Goal: Check status: Check status

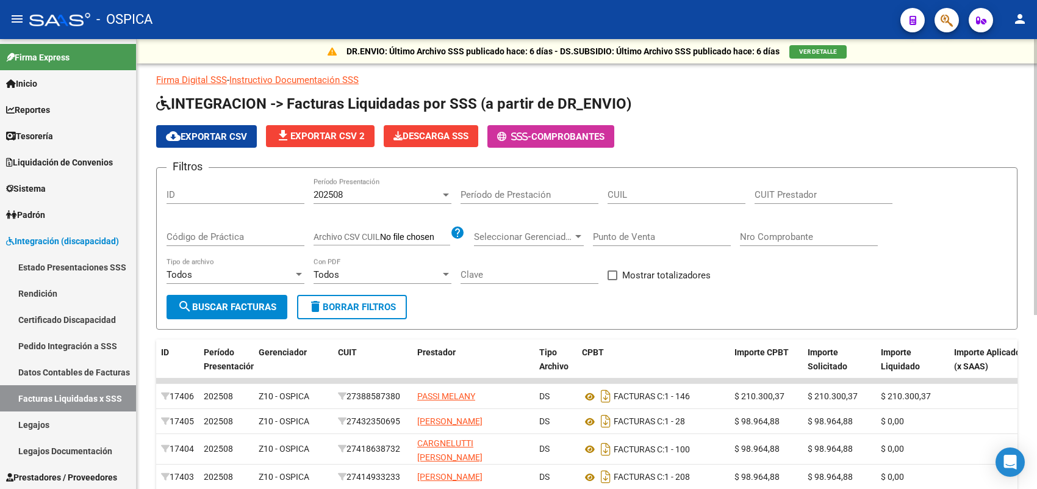
scroll to position [76, 0]
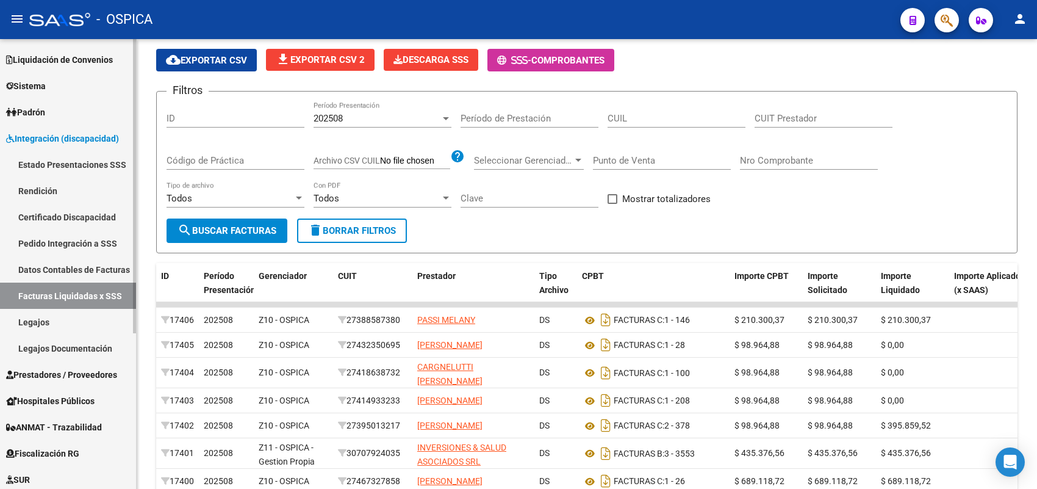
click at [81, 270] on link "Datos Contables de Facturas" at bounding box center [68, 269] width 136 height 26
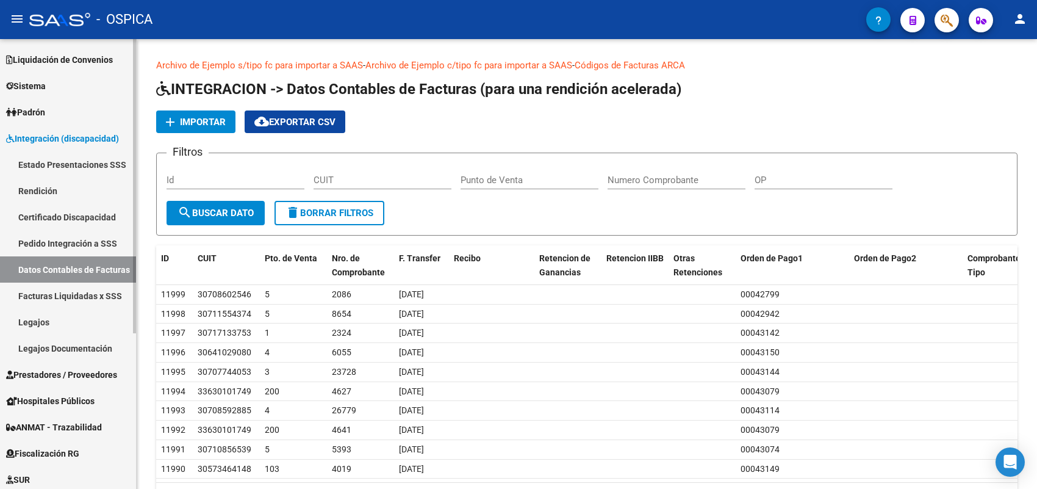
click at [72, 292] on link "Facturas Liquidadas x SSS" at bounding box center [68, 296] width 136 height 26
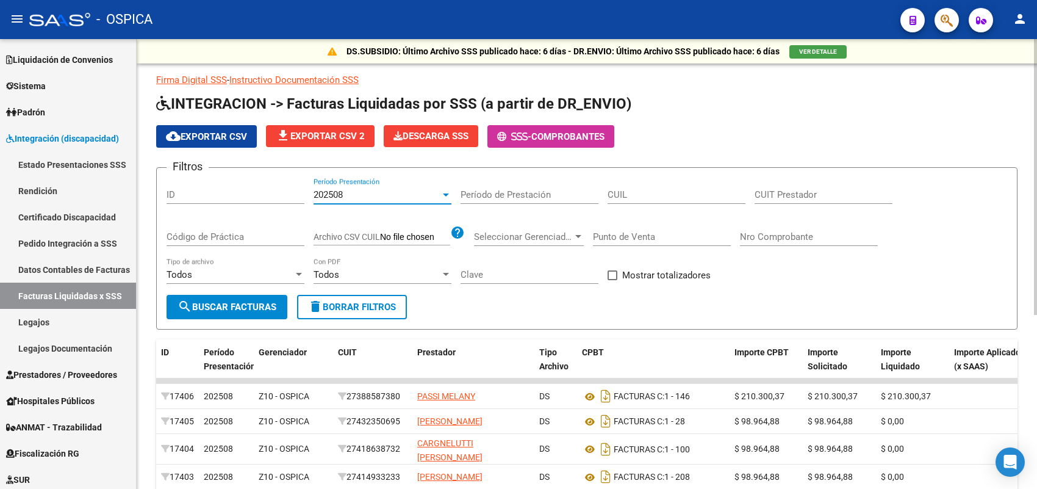
click at [367, 190] on div "202508" at bounding box center [377, 194] width 127 height 11
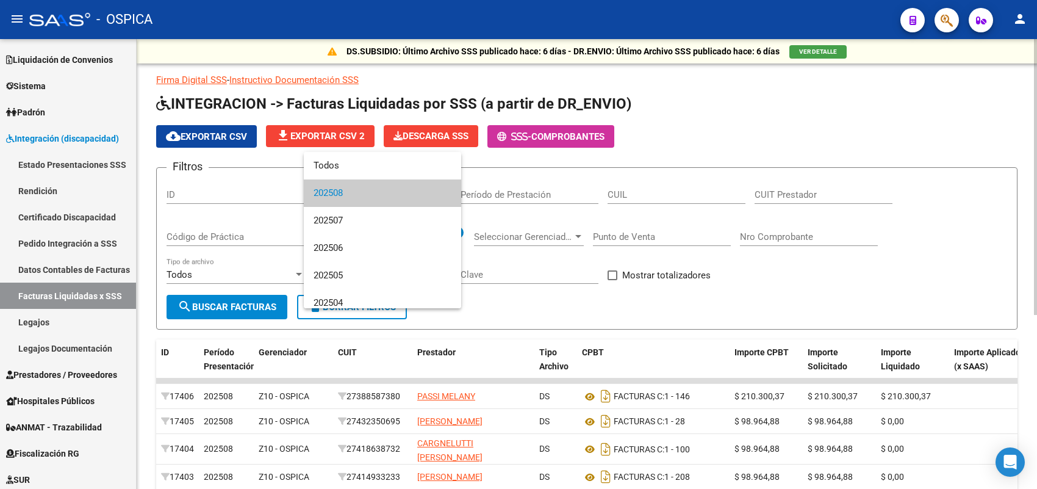
click at [367, 190] on span "202508" at bounding box center [383, 192] width 138 height 27
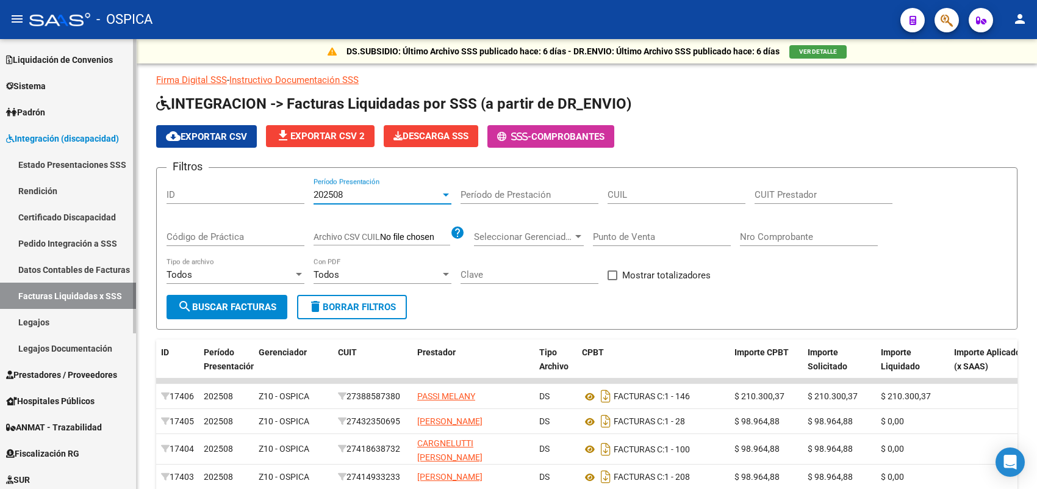
click at [88, 239] on link "Pedido Integración a SSS" at bounding box center [68, 243] width 136 height 26
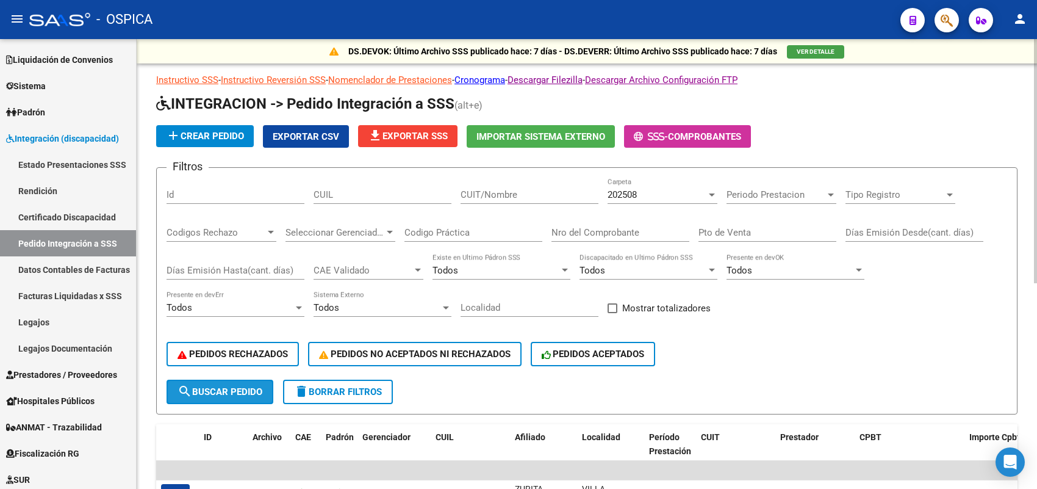
click at [231, 387] on span "search Buscar Pedido" at bounding box center [220, 391] width 85 height 11
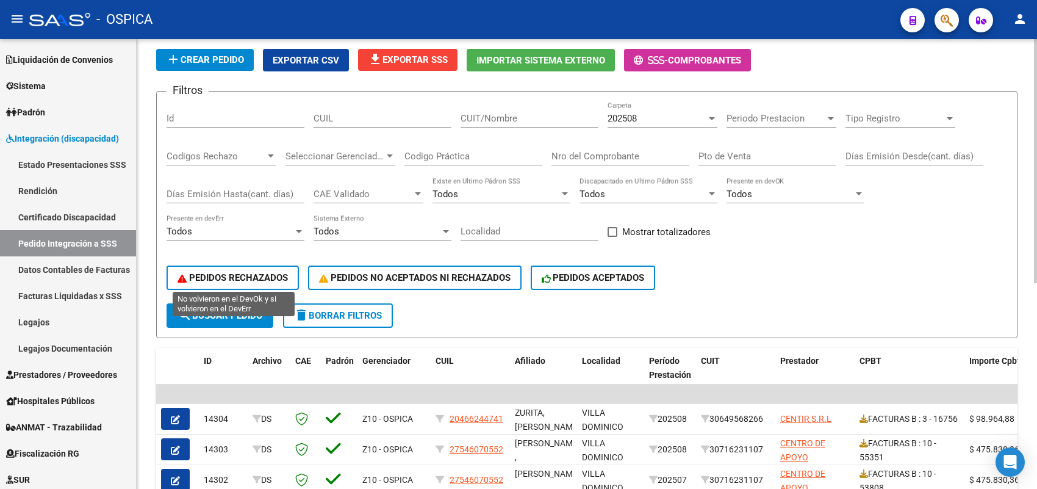
click at [232, 272] on span "PEDIDOS RECHAZADOS" at bounding box center [233, 277] width 110 height 11
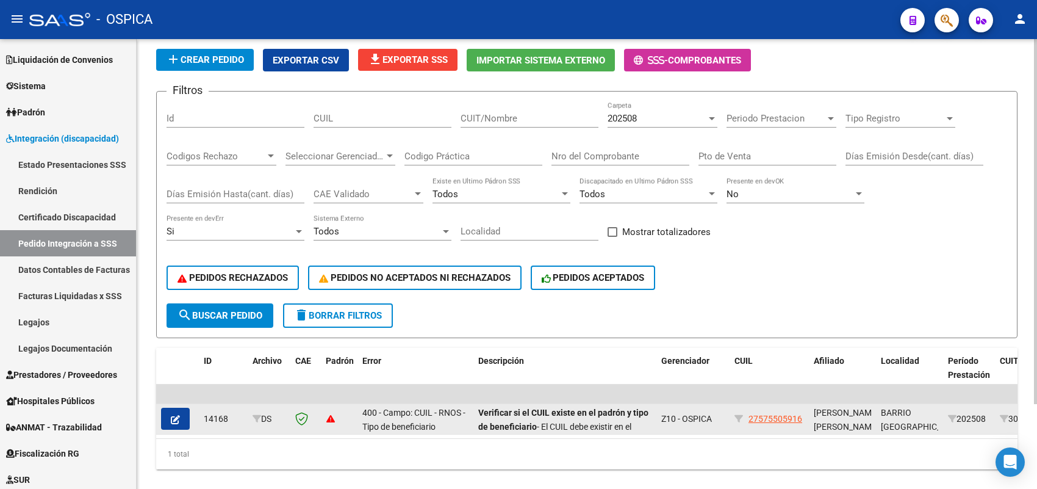
click at [172, 416] on icon "button" at bounding box center [175, 419] width 9 height 9
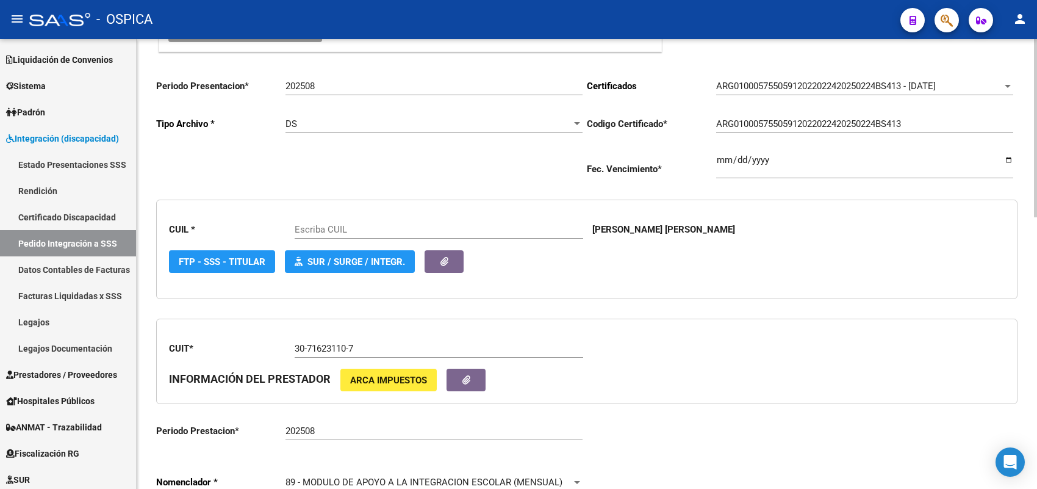
scroll to position [229, 0]
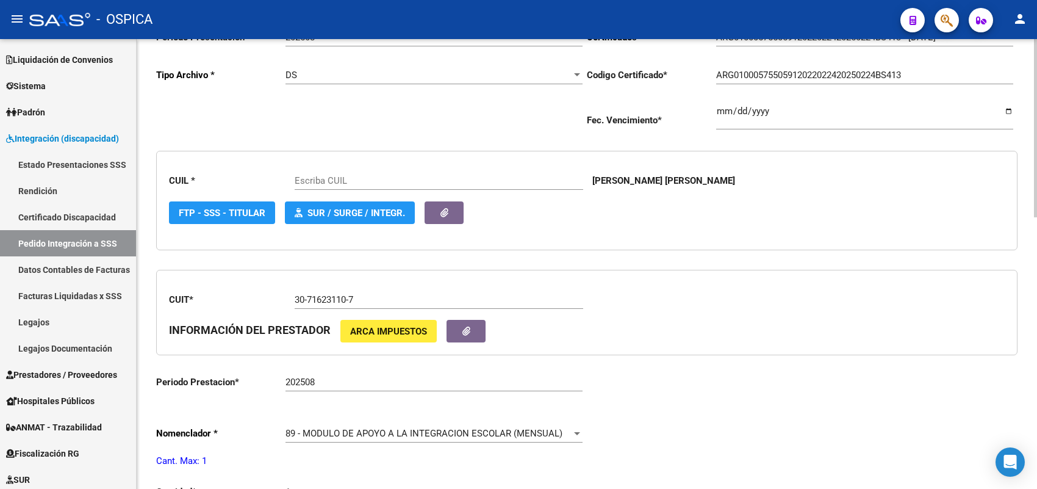
type input "27575505916"
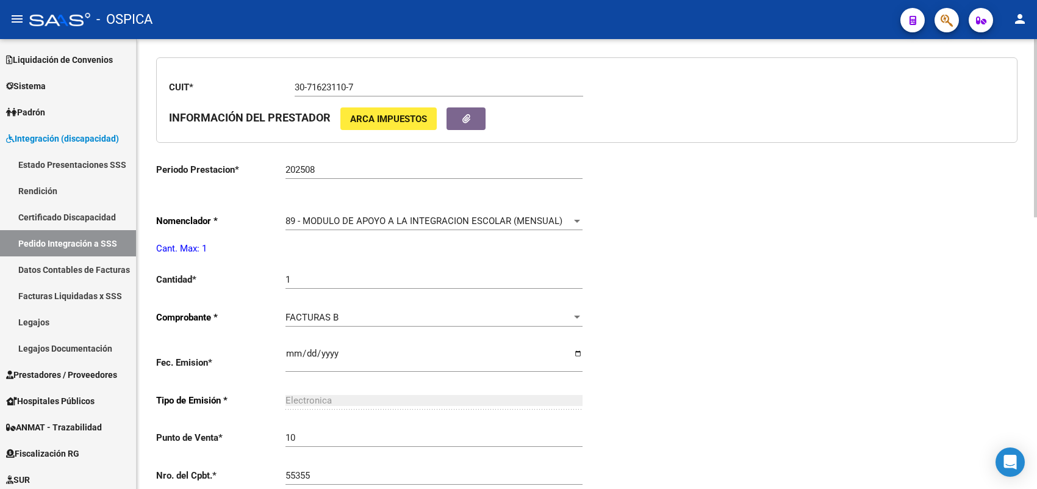
scroll to position [381, 0]
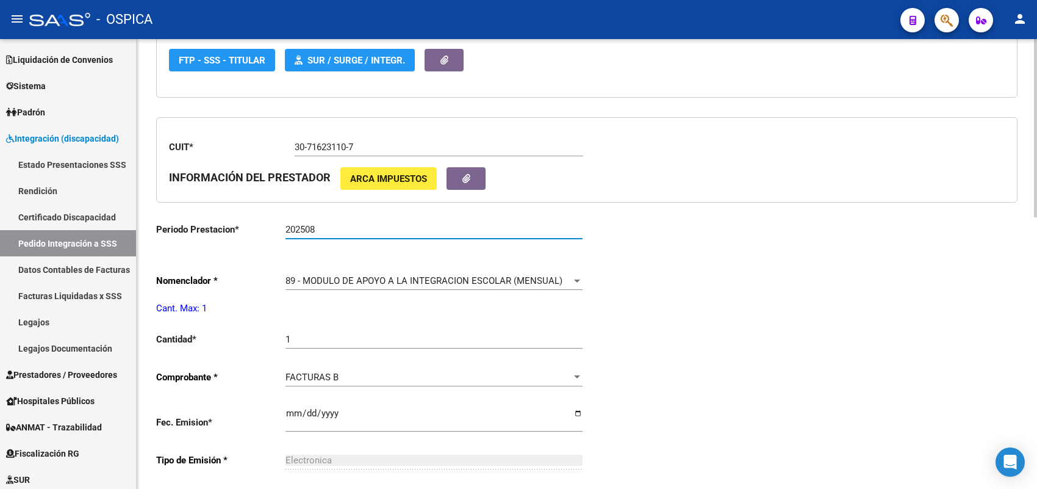
click at [309, 227] on input "202508" at bounding box center [434, 229] width 297 height 11
click at [316, 226] on input "202508" at bounding box center [434, 229] width 297 height 11
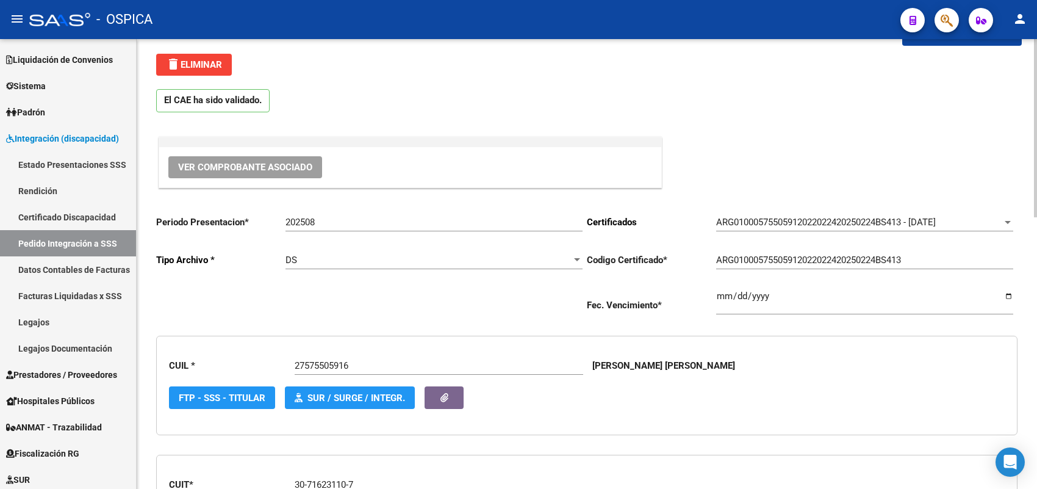
scroll to position [76, 0]
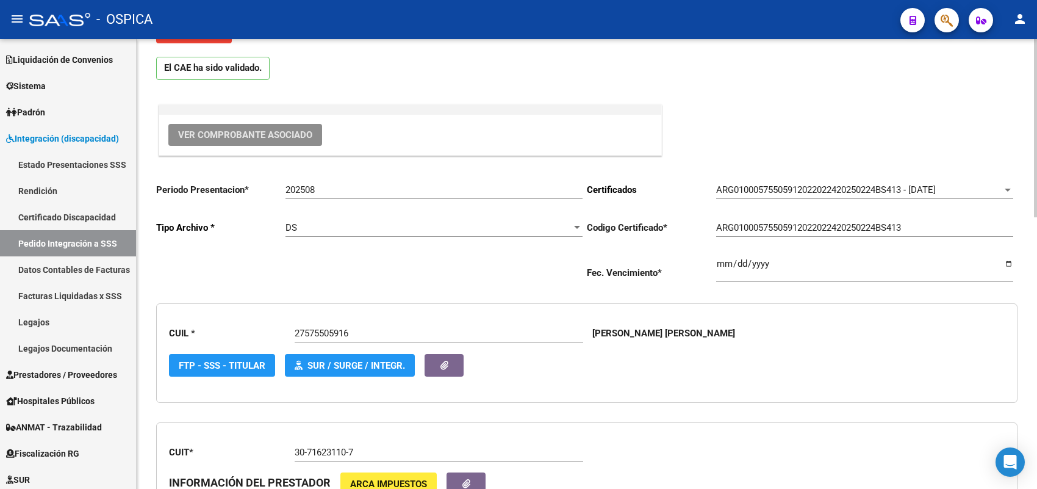
click at [281, 133] on span "Ver Comprobante Asociado" at bounding box center [245, 134] width 134 height 11
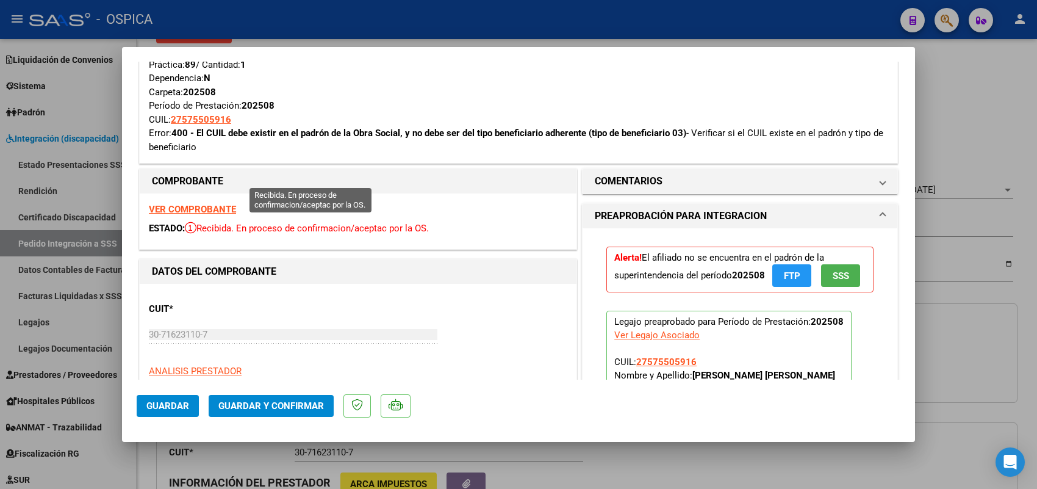
scroll to position [229, 0]
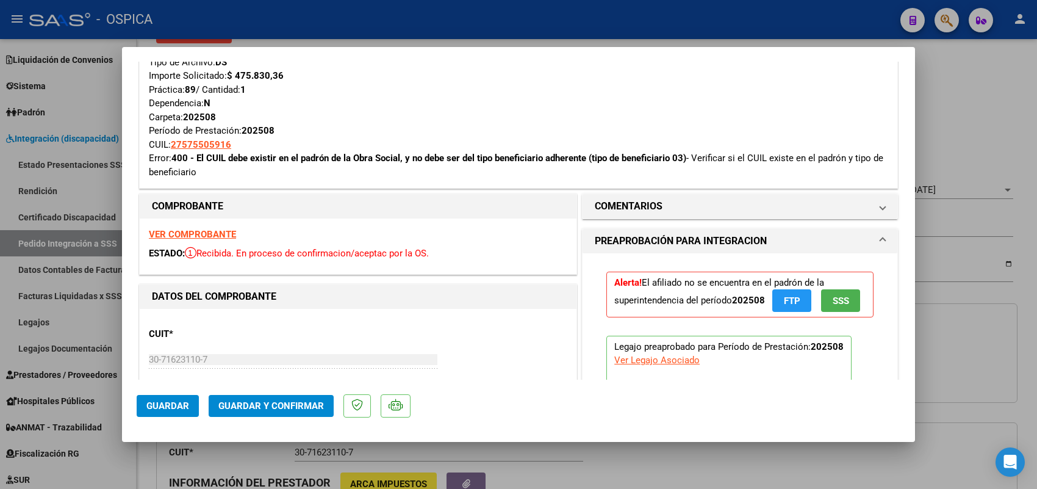
click at [217, 236] on strong "VER COMPROBANTE" at bounding box center [192, 234] width 87 height 11
click at [104, 239] on div at bounding box center [518, 244] width 1037 height 489
type input "$ 0,00"
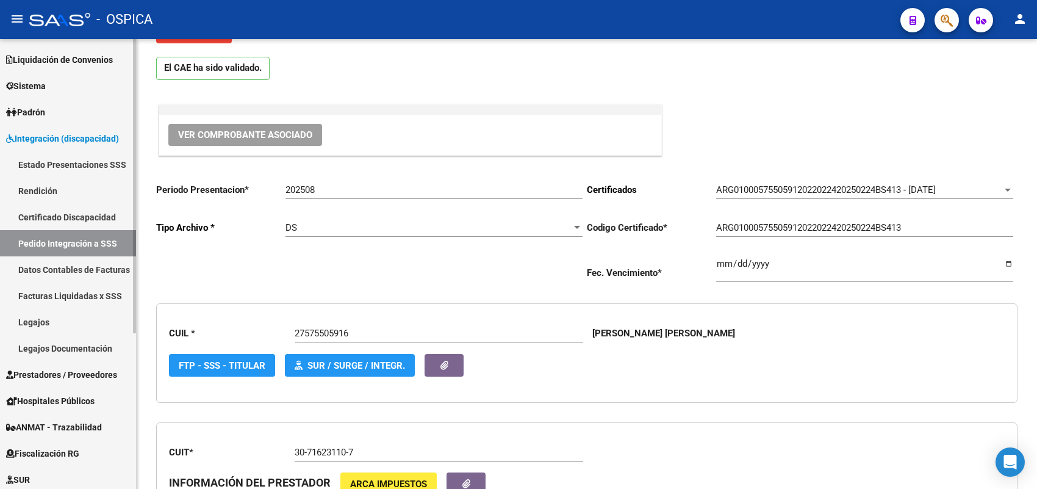
click at [81, 291] on link "Facturas Liquidadas x SSS" at bounding box center [68, 296] width 136 height 26
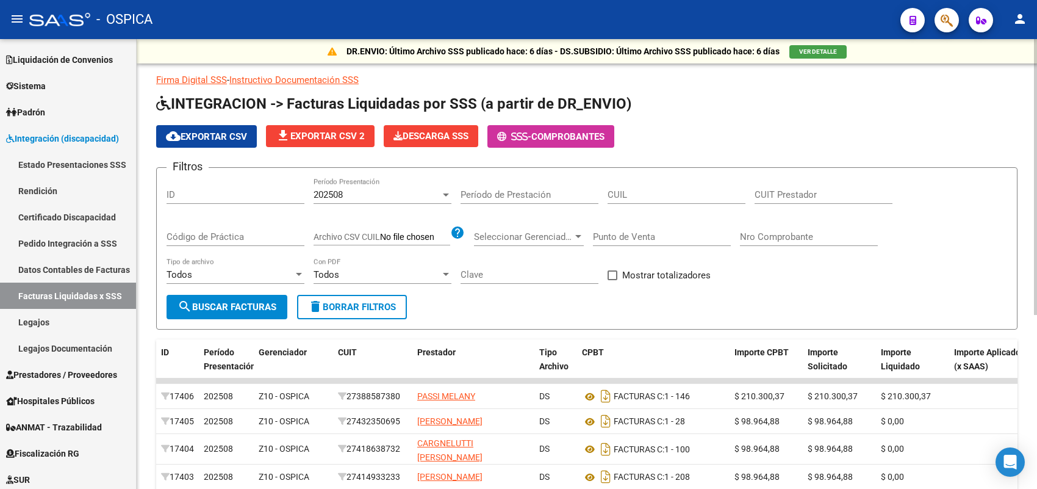
click at [776, 231] on input "Nro Comprobante" at bounding box center [809, 236] width 138 height 11
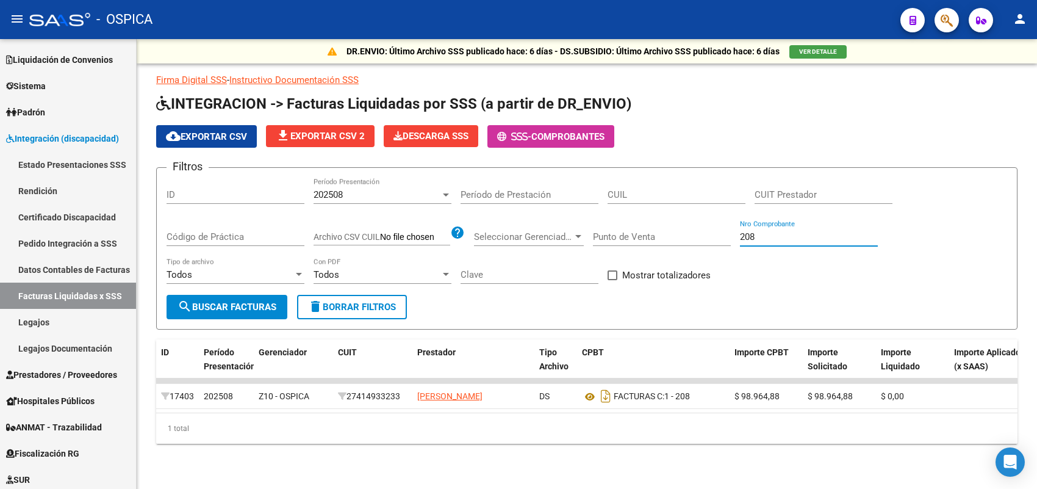
type input "208"
